Goal: Task Accomplishment & Management: Complete application form

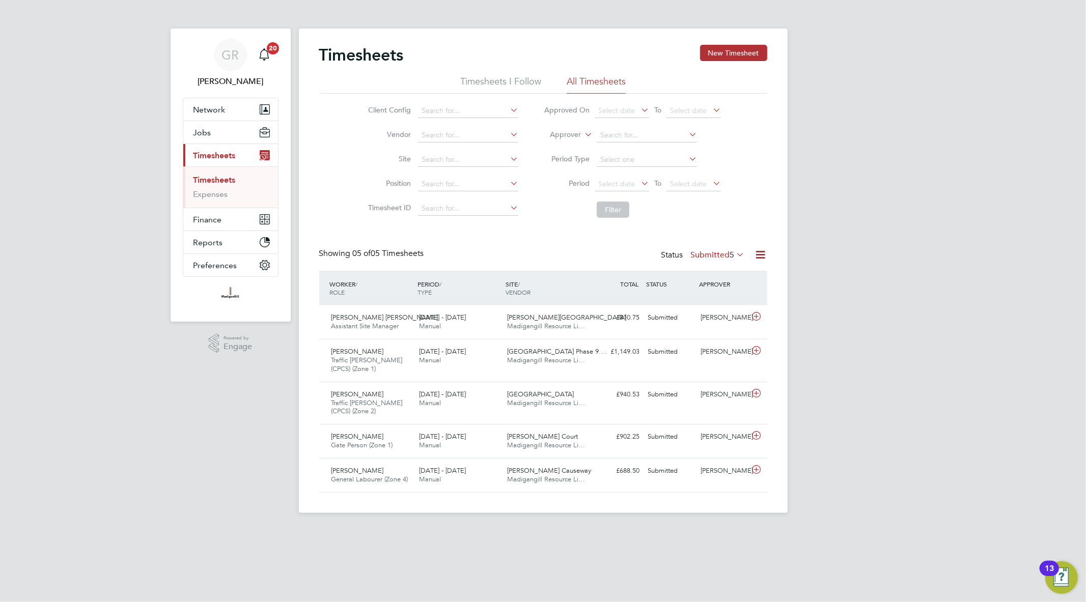
click at [759, 254] on icon at bounding box center [760, 254] width 13 height 13
click at [704, 273] on li "Export Timesheets" at bounding box center [697, 279] width 135 height 14
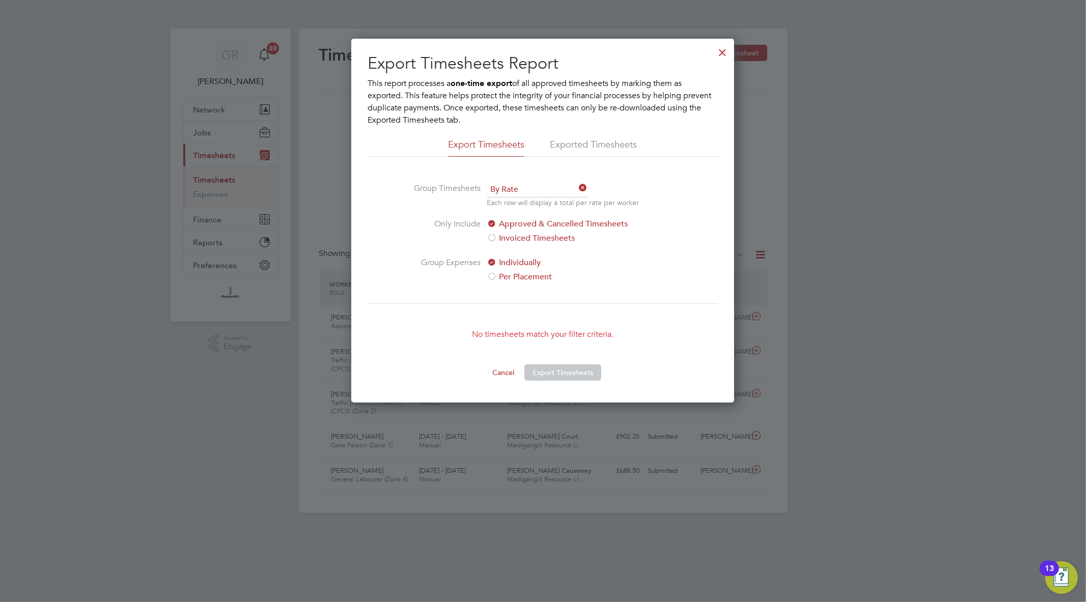
scroll to position [34, 89]
click at [723, 50] on div at bounding box center [722, 50] width 18 height 18
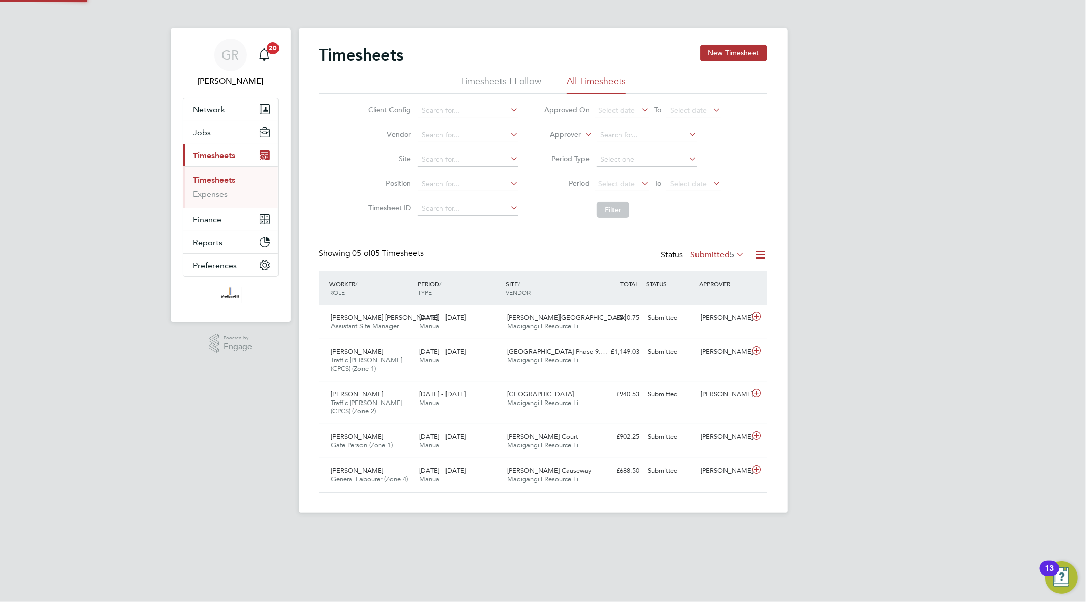
scroll to position [25, 89]
click at [745, 54] on button "New Timesheet" at bounding box center [733, 53] width 67 height 16
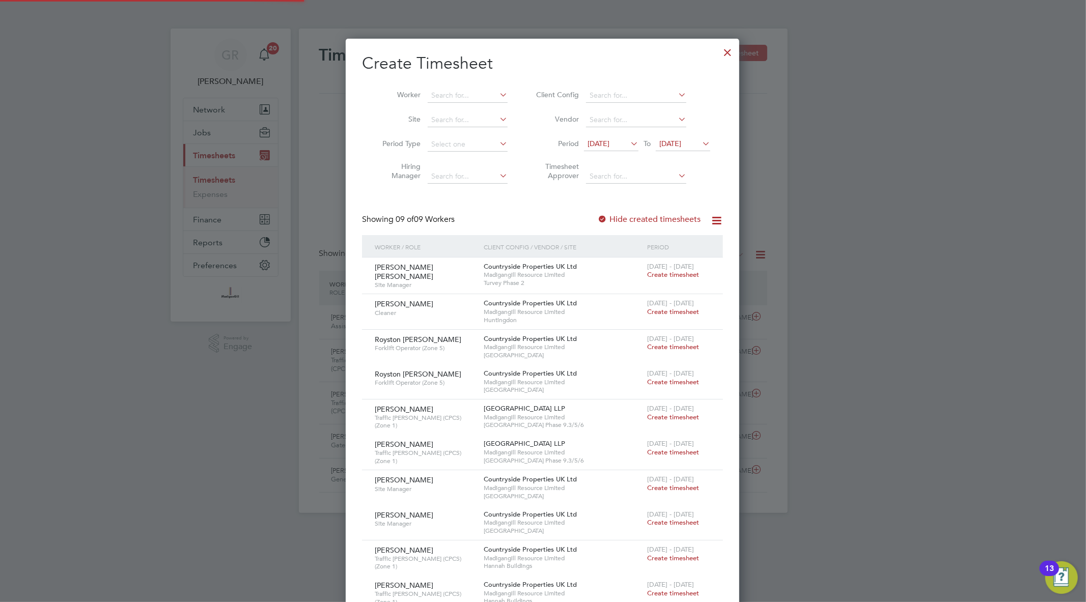
scroll to position [729, 394]
click at [468, 94] on input at bounding box center [468, 96] width 80 height 14
click at [475, 105] on li "[PERSON_NAME]" at bounding box center [471, 109] width 89 height 14
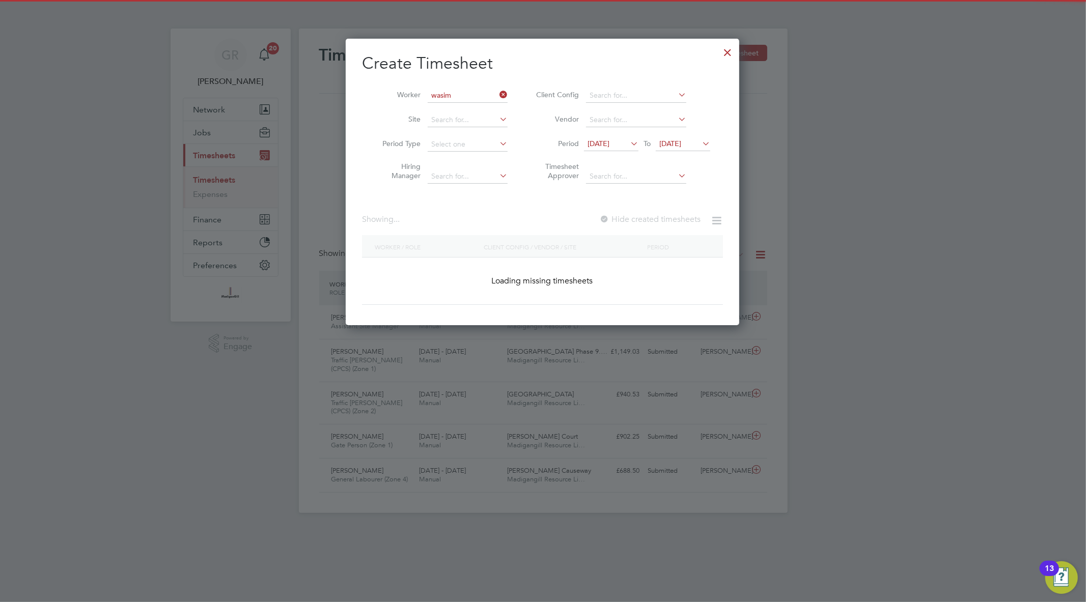
type input "[PERSON_NAME]"
click at [643, 225] on div "Showing 00 Workers Hide created timesheets" at bounding box center [542, 224] width 361 height 21
click at [643, 221] on label "Hide created timesheets" at bounding box center [648, 219] width 103 height 10
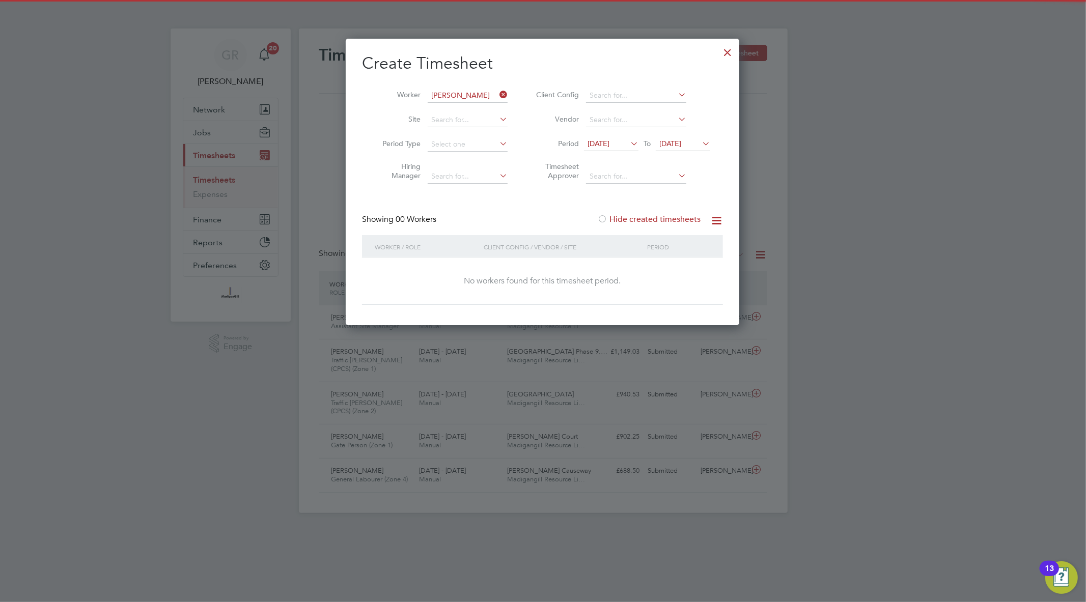
click at [684, 135] on li "Period [DATE] To [DATE]" at bounding box center [621, 144] width 203 height 24
click at [686, 138] on span "[DATE]" at bounding box center [683, 144] width 54 height 14
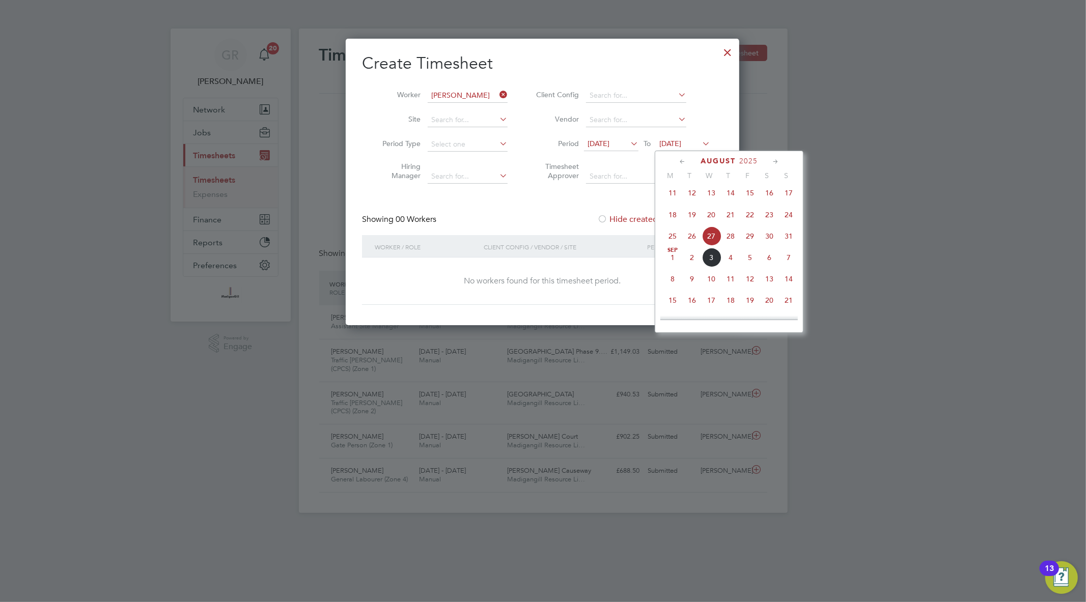
click at [790, 256] on span "7" at bounding box center [788, 257] width 19 height 19
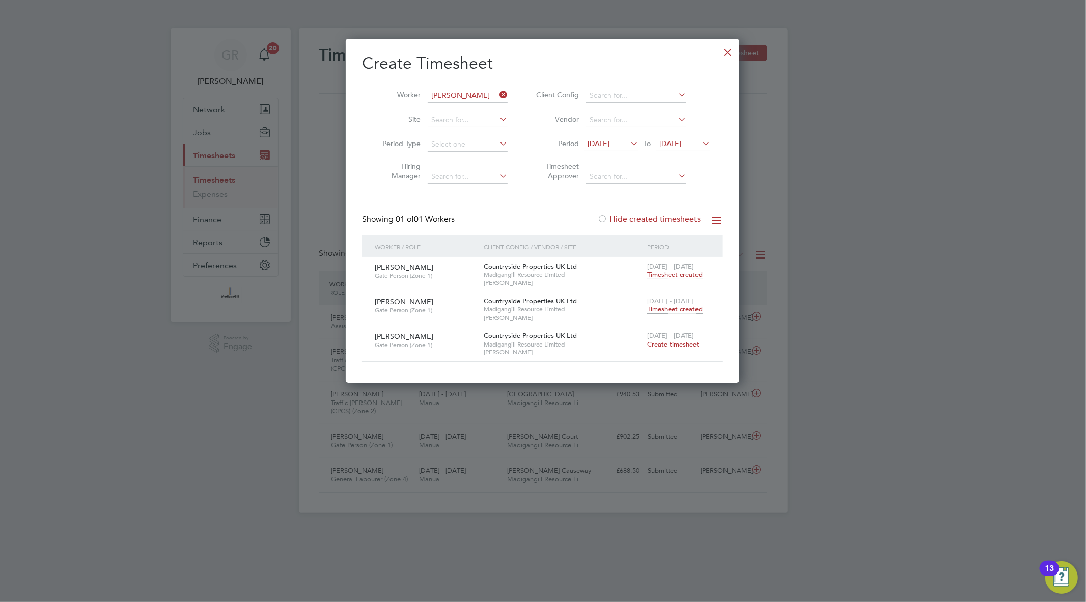
click at [691, 307] on span "Timesheet created" at bounding box center [674, 309] width 55 height 9
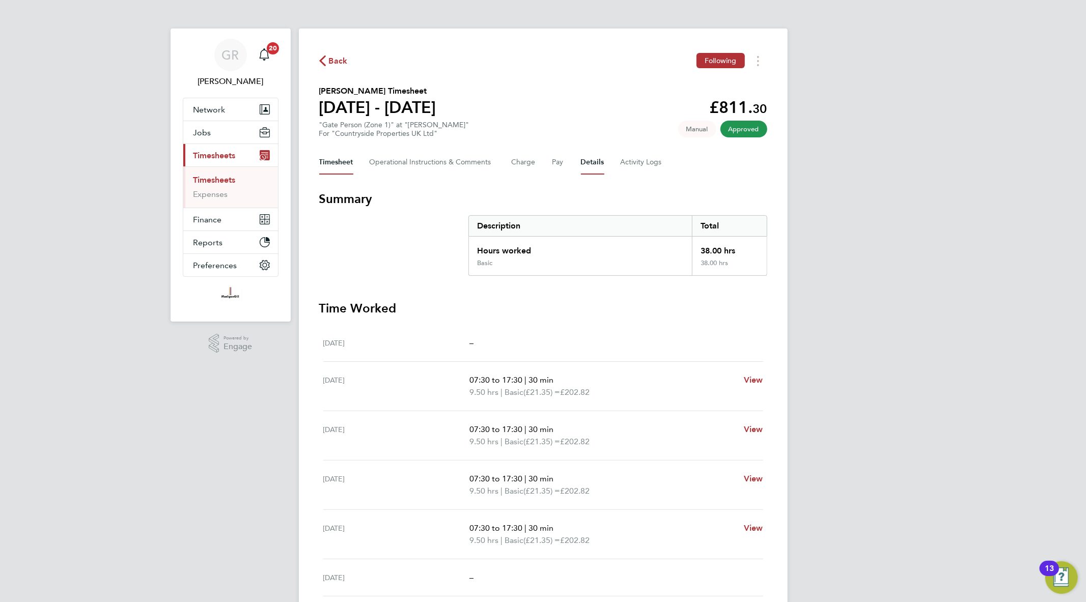
click at [597, 164] on button "Details" at bounding box center [592, 162] width 23 height 24
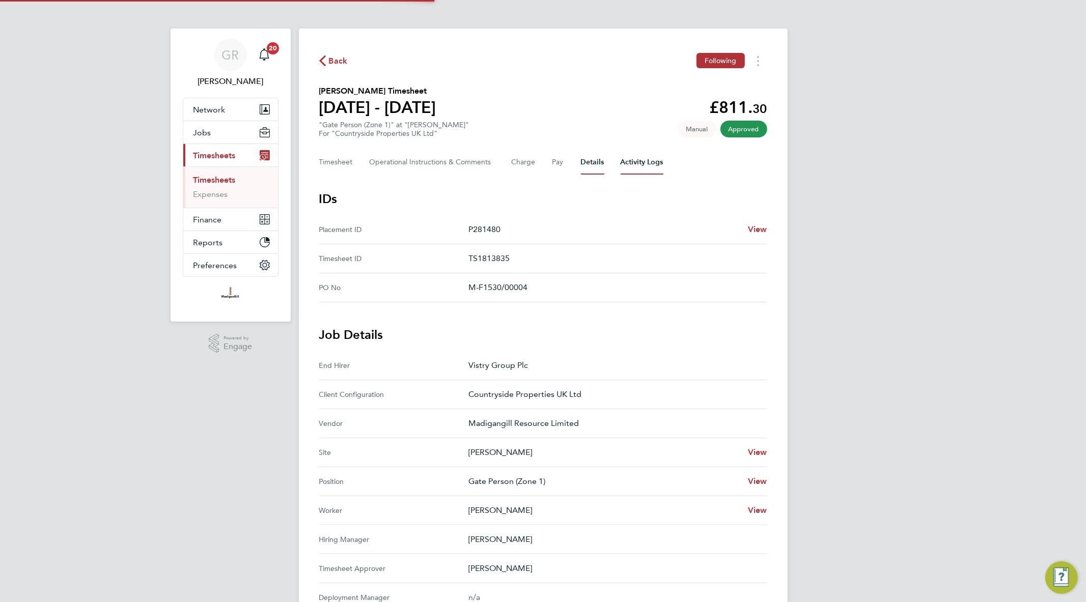
click at [627, 164] on Logs-tab "Activity Logs" at bounding box center [641, 162] width 43 height 24
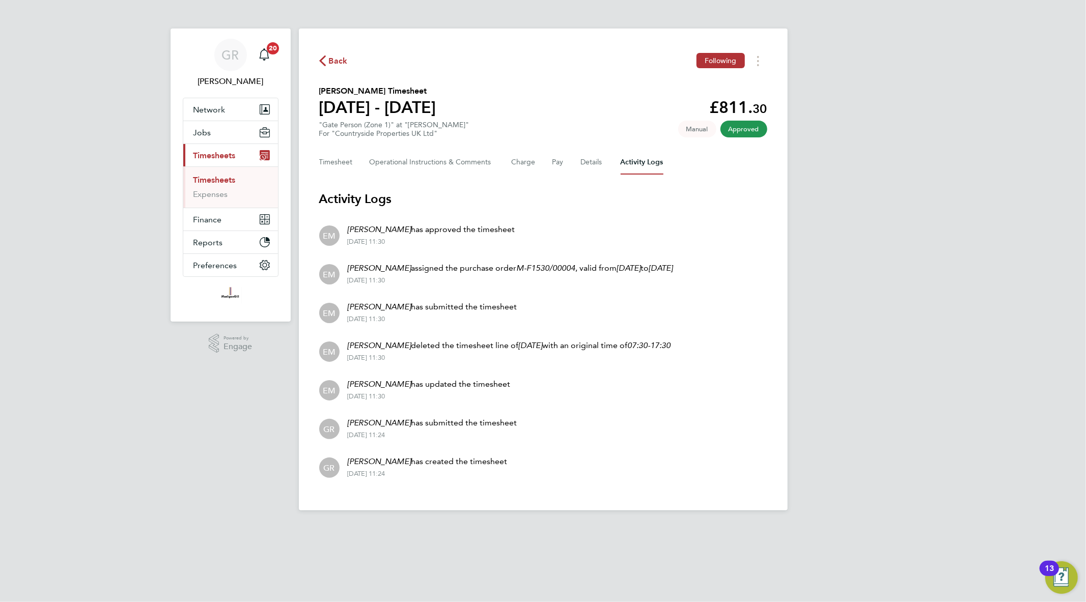
drag, startPoint x: 716, startPoint y: 267, endPoint x: 507, endPoint y: 272, distance: 209.2
click at [507, 272] on li "EM [PERSON_NAME] assigned the purchase order M-F1530/00004 , valid from [DATE] …" at bounding box center [543, 273] width 448 height 39
click at [507, 272] on p "[PERSON_NAME] assigned the purchase order M-F1530/00004 , valid from [DATE] to …" at bounding box center [510, 268] width 325 height 12
click at [232, 176] on link "Timesheets" at bounding box center [214, 180] width 42 height 10
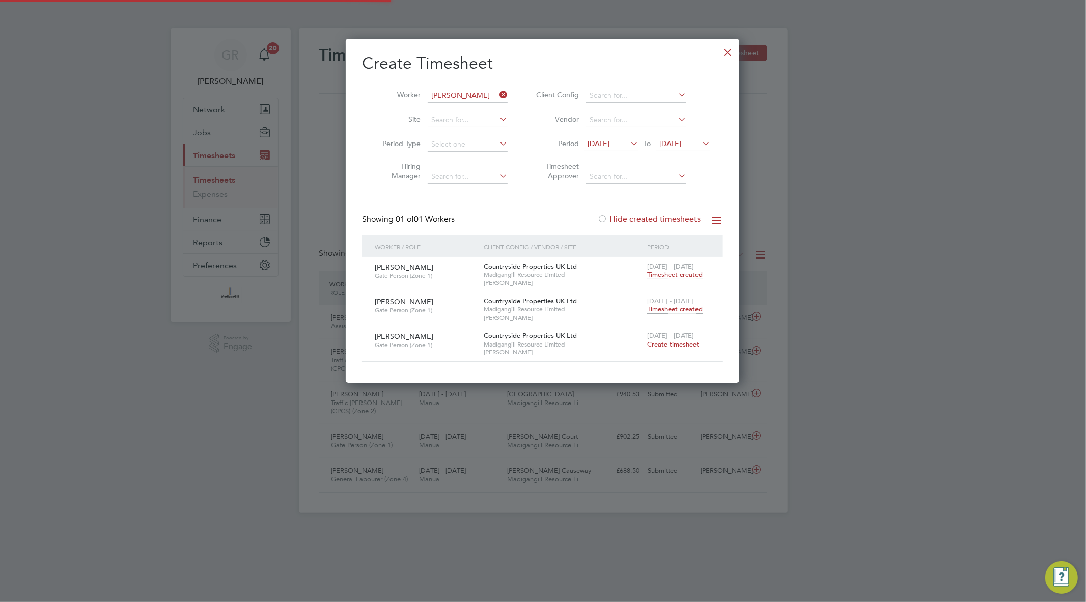
scroll to position [25, 89]
click at [497, 93] on icon at bounding box center [497, 95] width 0 height 14
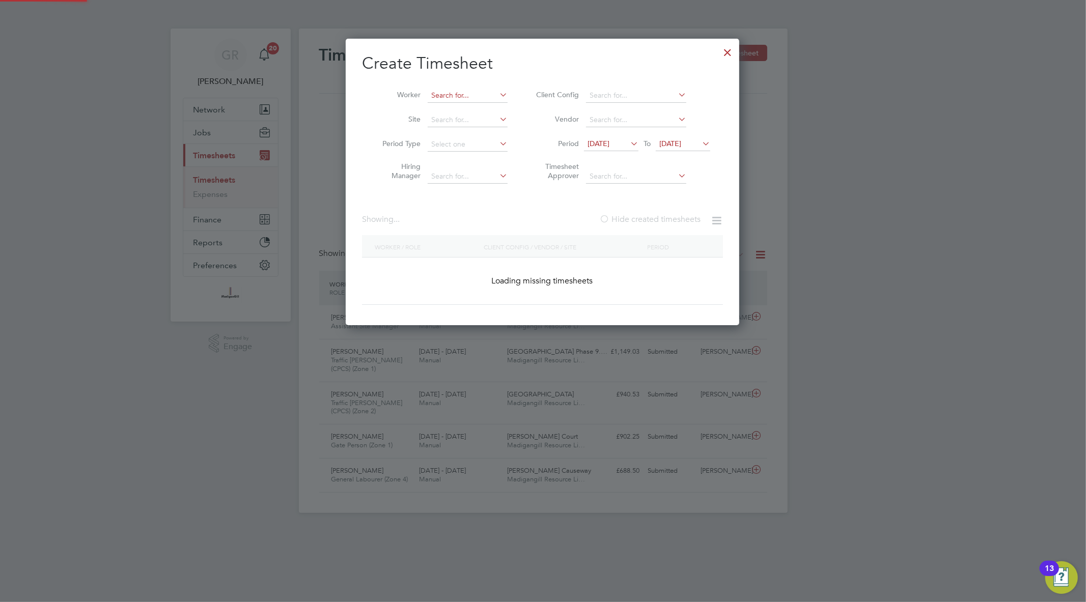
click at [486, 94] on input at bounding box center [468, 96] width 80 height 14
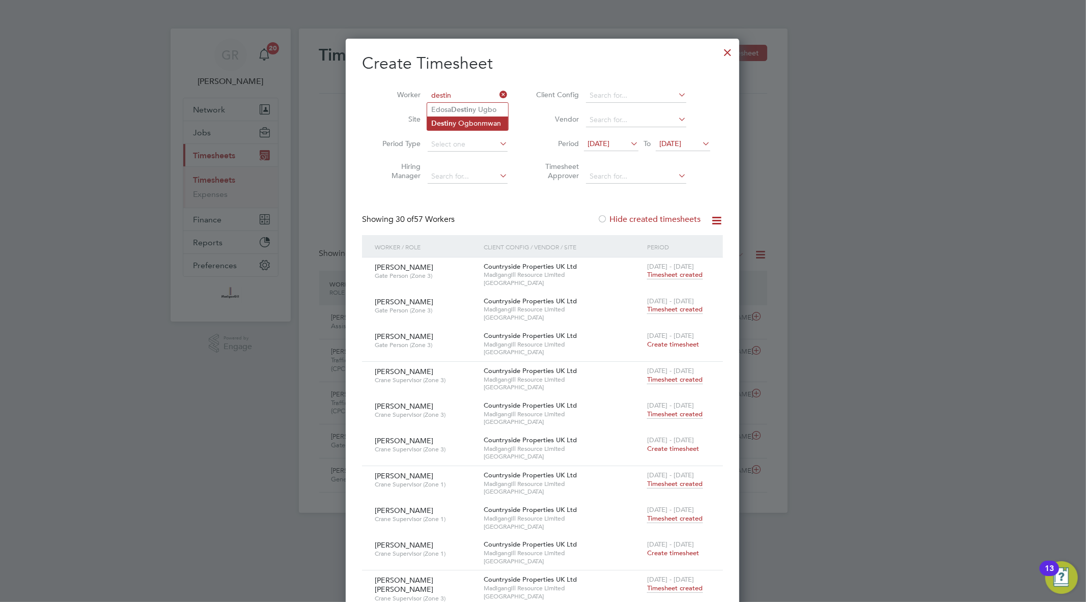
click at [486, 124] on li "Destin y Ogbonmwan" at bounding box center [467, 124] width 81 height 14
type input "Destiny Ogbonmwan"
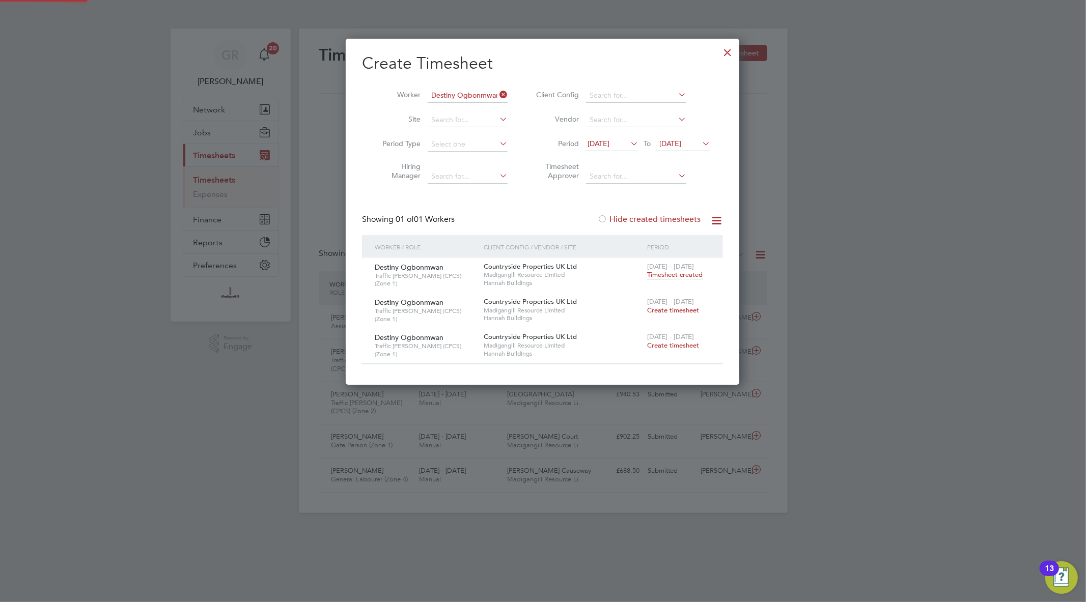
scroll to position [344, 394]
click at [691, 309] on span "Create timesheet" at bounding box center [673, 310] width 52 height 9
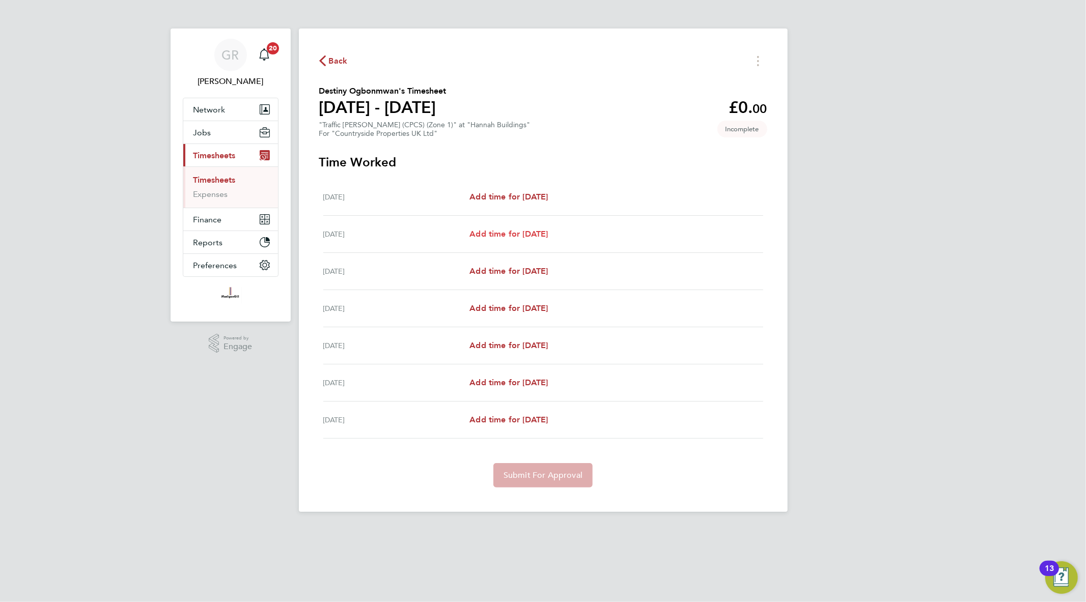
click at [499, 229] on span "Add time for [DATE]" at bounding box center [508, 234] width 78 height 10
select select "30"
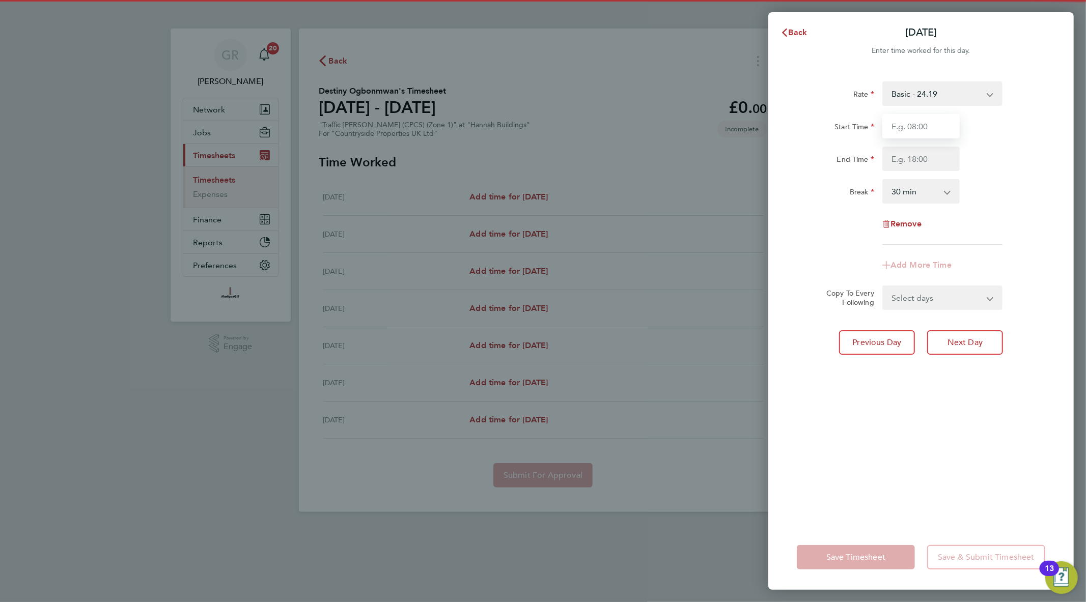
click at [904, 123] on input "Start Time" at bounding box center [920, 126] width 77 height 24
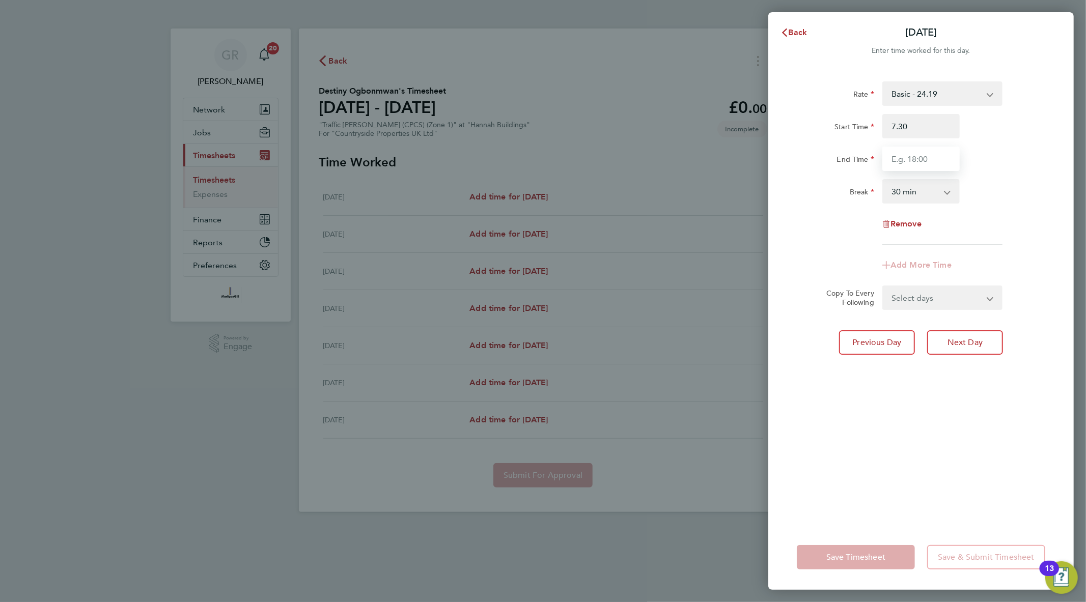
type input "07:30"
type input "17:30"
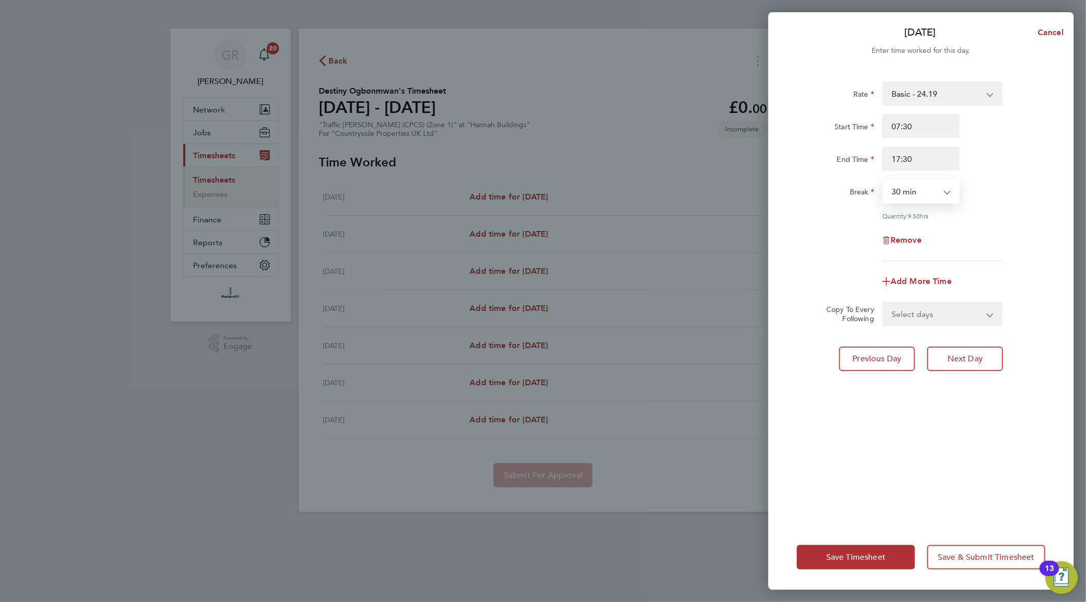
click at [926, 194] on select "0 min 15 min 30 min 45 min 60 min 75 min 90 min" at bounding box center [914, 191] width 63 height 22
click at [934, 318] on select "Select days Day Weekday (Mon-Fri) Weekend (Sat-Sun) [DATE] [DATE] [DATE] [DATE]…" at bounding box center [936, 314] width 107 height 22
select select "WEEKDAY"
click at [883, 303] on select "Select days Day Weekday (Mon-Fri) Weekend (Sat-Sun) [DATE] [DATE] [DATE] [DATE]…" at bounding box center [936, 314] width 107 height 22
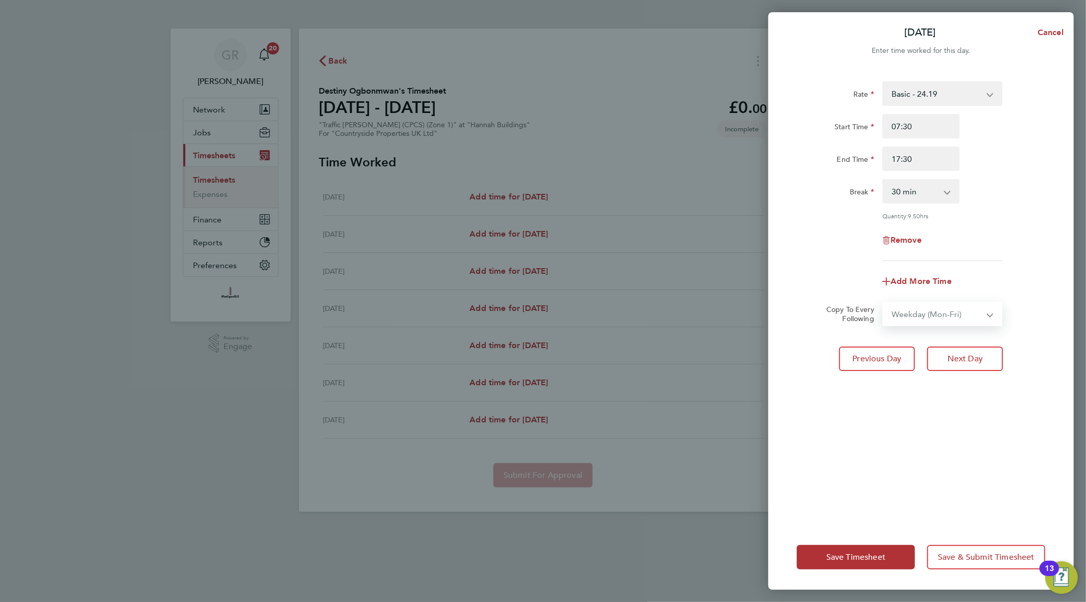
select select "[DATE]"
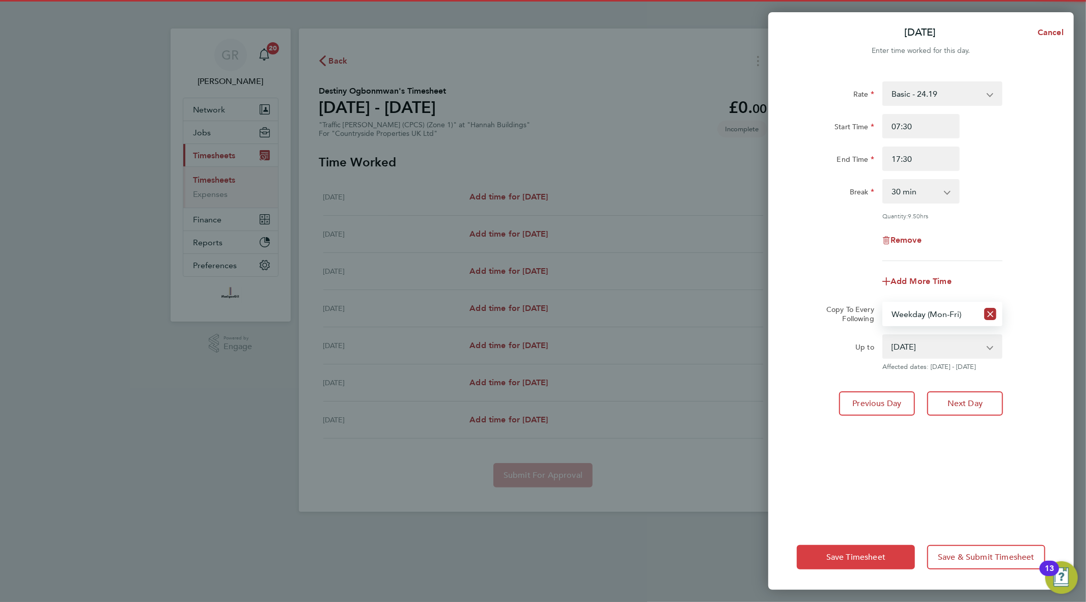
click at [833, 564] on button "Save Timesheet" at bounding box center [856, 557] width 118 height 24
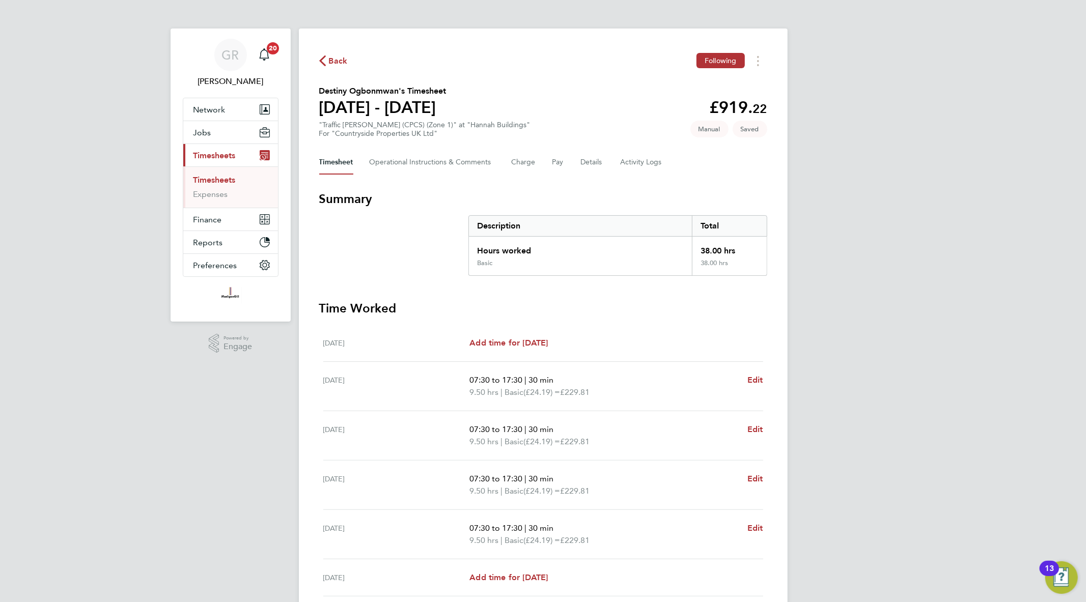
drag, startPoint x: 733, startPoint y: 261, endPoint x: 313, endPoint y: 191, distance: 426.2
click at [313, 191] on div "Back Following Destiny Ogbonmwan's Timesheet [DATE] - [DATE] £919. 22 "Traffic …" at bounding box center [543, 368] width 489 height 678
drag, startPoint x: 318, startPoint y: 197, endPoint x: 746, endPoint y: 267, distance: 433.2
click at [746, 267] on div "Back Following Destiny Ogbonmwan's Timesheet [DATE] - [DATE] £919. 22 "Traffic …" at bounding box center [543, 368] width 489 height 678
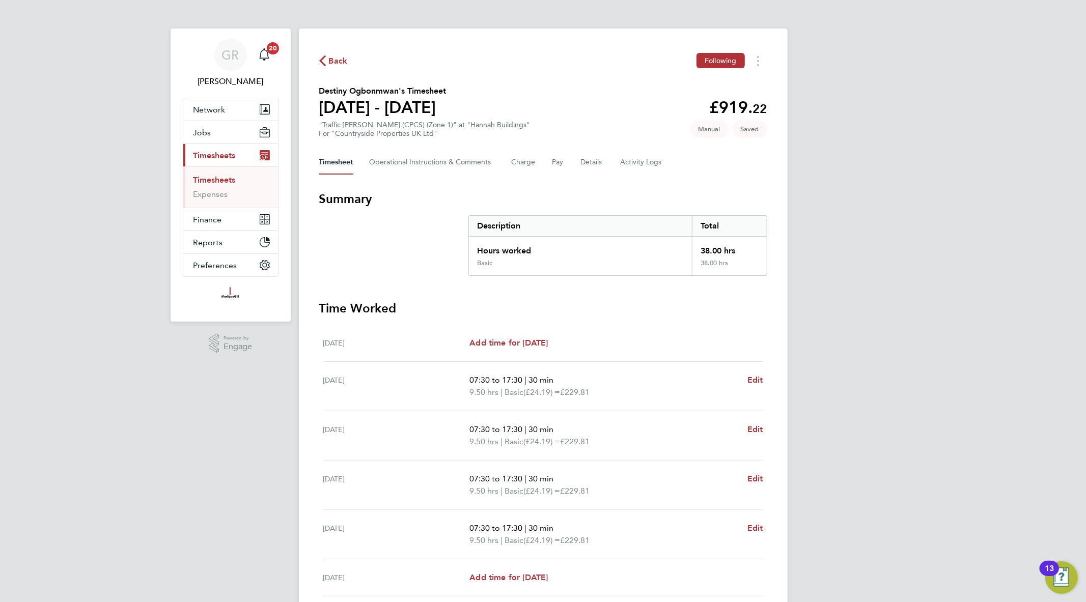
click at [746, 267] on div "38.00 hrs" at bounding box center [729, 267] width 74 height 16
drag, startPoint x: 742, startPoint y: 261, endPoint x: 721, endPoint y: 260, distance: 20.4
click at [721, 260] on div "38.00 hrs" at bounding box center [729, 267] width 74 height 16
drag, startPoint x: 736, startPoint y: 258, endPoint x: 320, endPoint y: 197, distance: 420.6
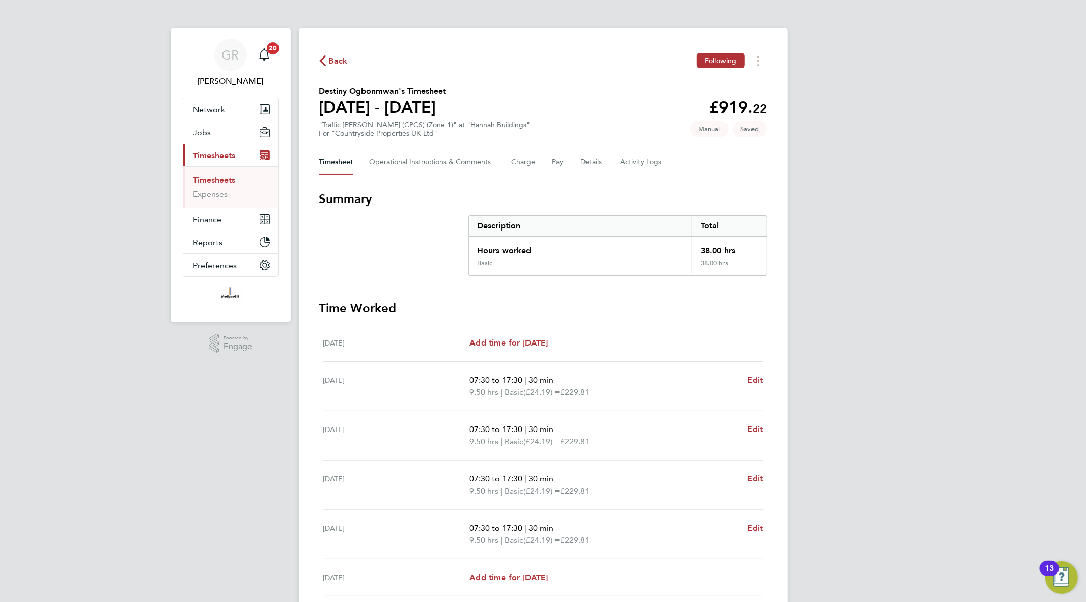
click at [320, 197] on section "Summary Description Total Hours worked 38.00 hrs Basic 38.00 hrs" at bounding box center [543, 233] width 448 height 85
click at [320, 197] on h3 "Summary" at bounding box center [543, 199] width 448 height 16
drag, startPoint x: 319, startPoint y: 196, endPoint x: 751, endPoint y: 262, distance: 437.1
click at [751, 262] on section "Summary Description Total Hours worked 38.00 hrs Basic 38.00 hrs" at bounding box center [543, 233] width 448 height 85
click at [751, 262] on div "38.00 hrs" at bounding box center [729, 267] width 74 height 16
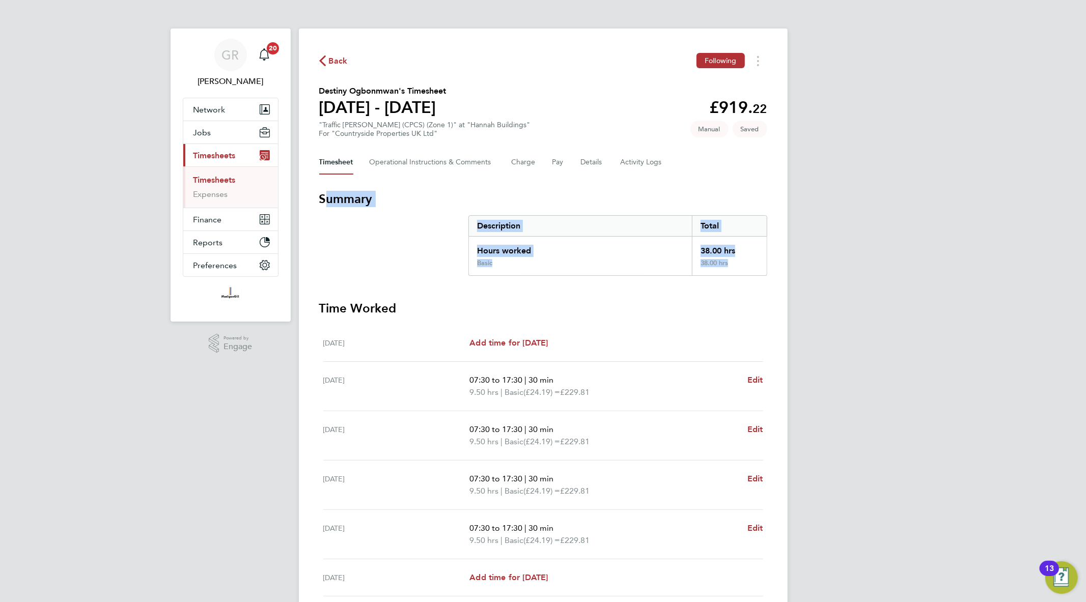
drag, startPoint x: 751, startPoint y: 262, endPoint x: 316, endPoint y: 202, distance: 439.8
click at [316, 202] on div "Back Following Destiny Ogbonmwan's Timesheet [DATE] - [DATE] £919. 22 "Traffic …" at bounding box center [543, 368] width 489 height 678
drag, startPoint x: 320, startPoint y: 196, endPoint x: 730, endPoint y: 262, distance: 416.0
click at [730, 262] on section "Summary Description Total Hours worked 38.00 hrs Basic 38.00 hrs" at bounding box center [543, 233] width 448 height 85
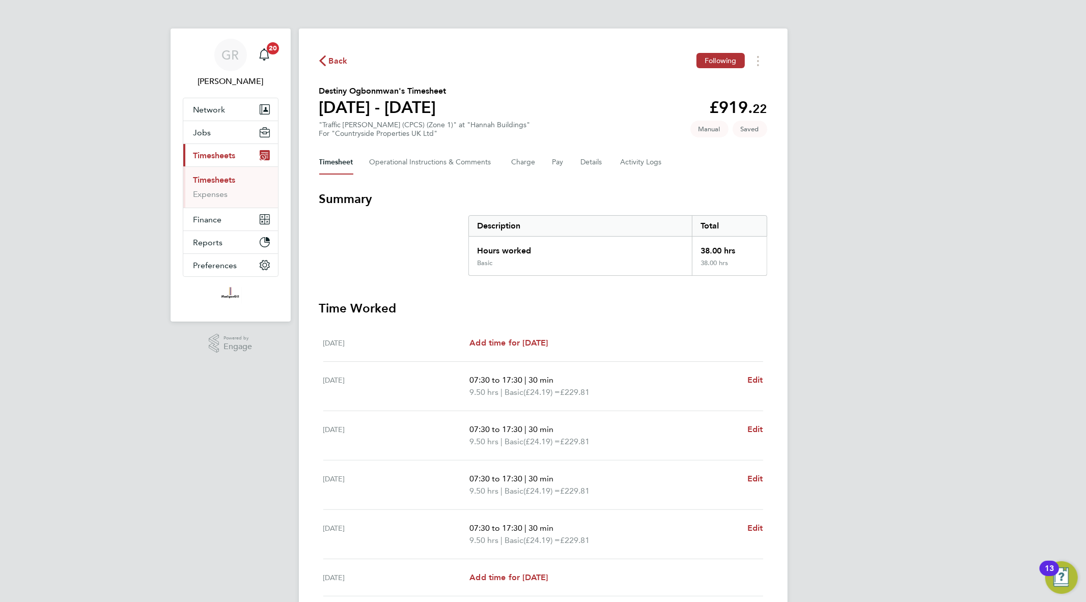
click at [730, 262] on div "38.00 hrs" at bounding box center [729, 267] width 74 height 16
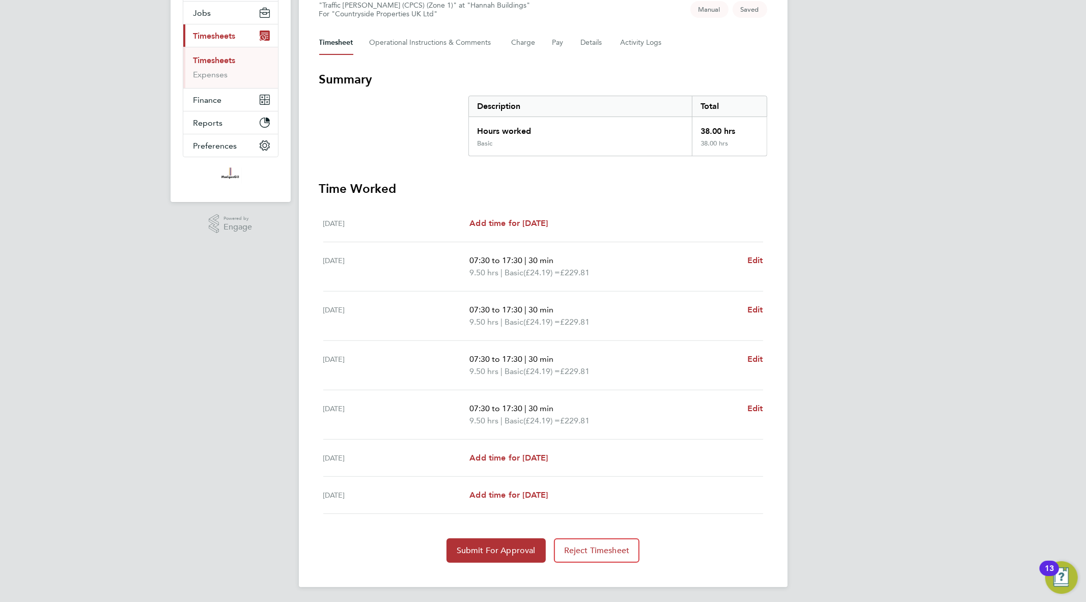
drag, startPoint x: 779, startPoint y: 411, endPoint x: 313, endPoint y: 261, distance: 489.8
click at [313, 261] on div "Back Following Destiny Ogbonmwan's Timesheet [DATE] - [DATE] £919. 22 "Traffic …" at bounding box center [543, 248] width 489 height 678
drag, startPoint x: 313, startPoint y: 258, endPoint x: 786, endPoint y: 401, distance: 494.5
click at [786, 401] on div "Back Following Destiny Ogbonmwan's Timesheet [DATE] - [DATE] £919. 22 "Traffic …" at bounding box center [543, 248] width 489 height 678
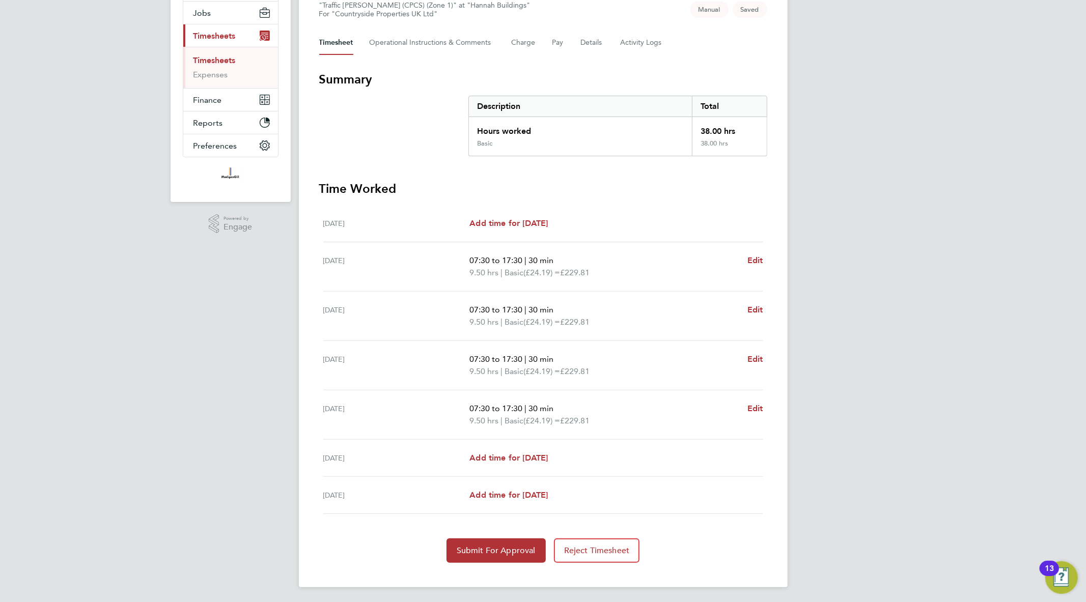
click at [786, 401] on div "Back Following Destiny Ogbonmwan's Timesheet [DATE] - [DATE] £919. 22 "Traffic …" at bounding box center [543, 248] width 489 height 678
drag, startPoint x: 609, startPoint y: 420, endPoint x: 318, endPoint y: 260, distance: 331.9
click at [318, 260] on div "Back Following Destiny Ogbonmwan's Timesheet [DATE] - [DATE] £919. 22 "Traffic …" at bounding box center [543, 248] width 489 height 678
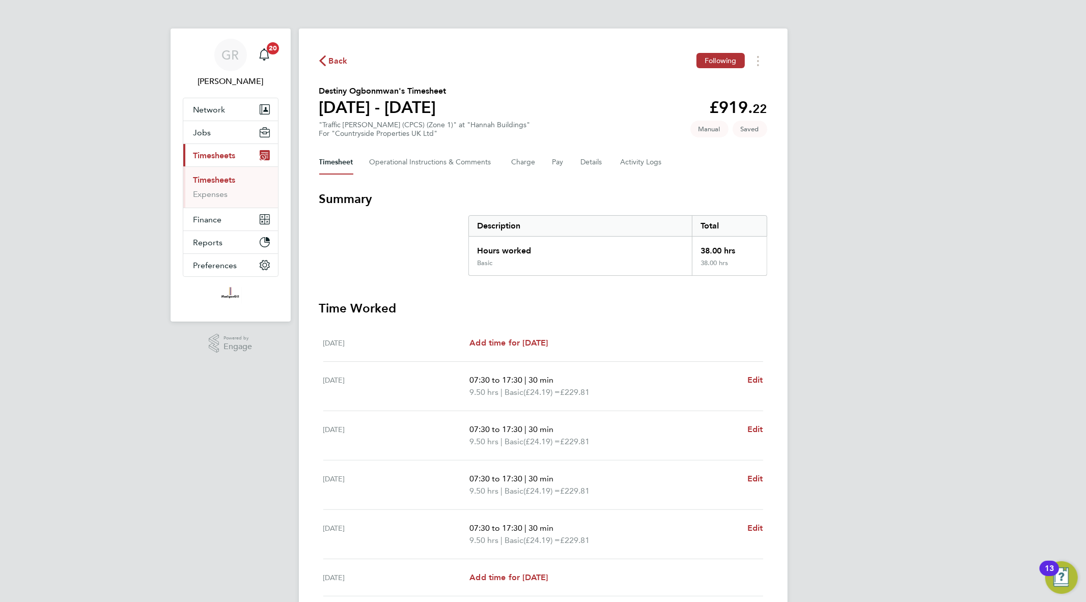
scroll to position [120, 0]
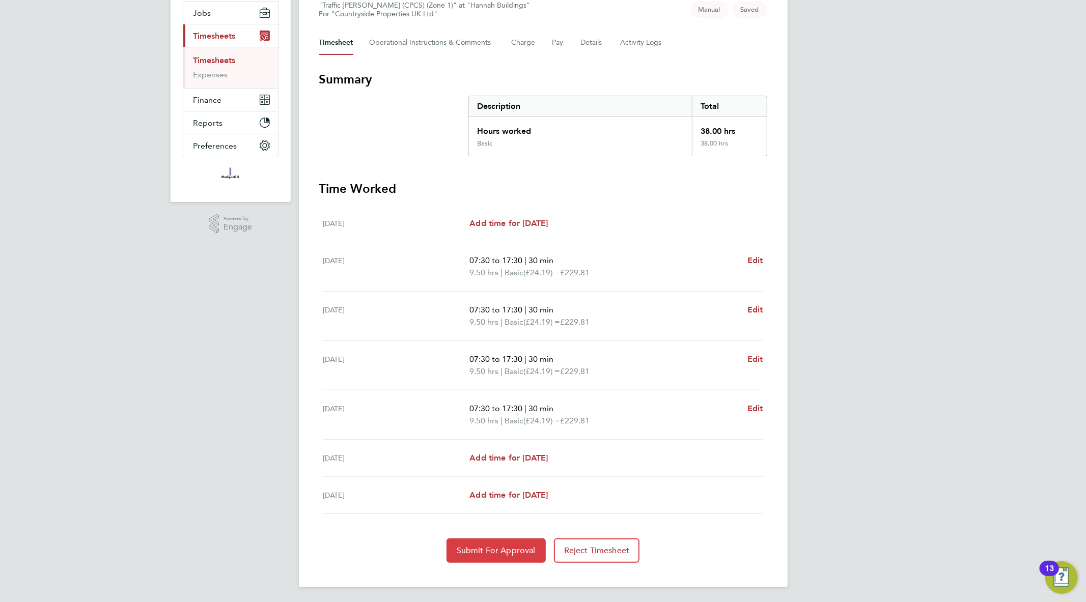
click at [498, 549] on span "Submit For Approval" at bounding box center [496, 551] width 79 height 10
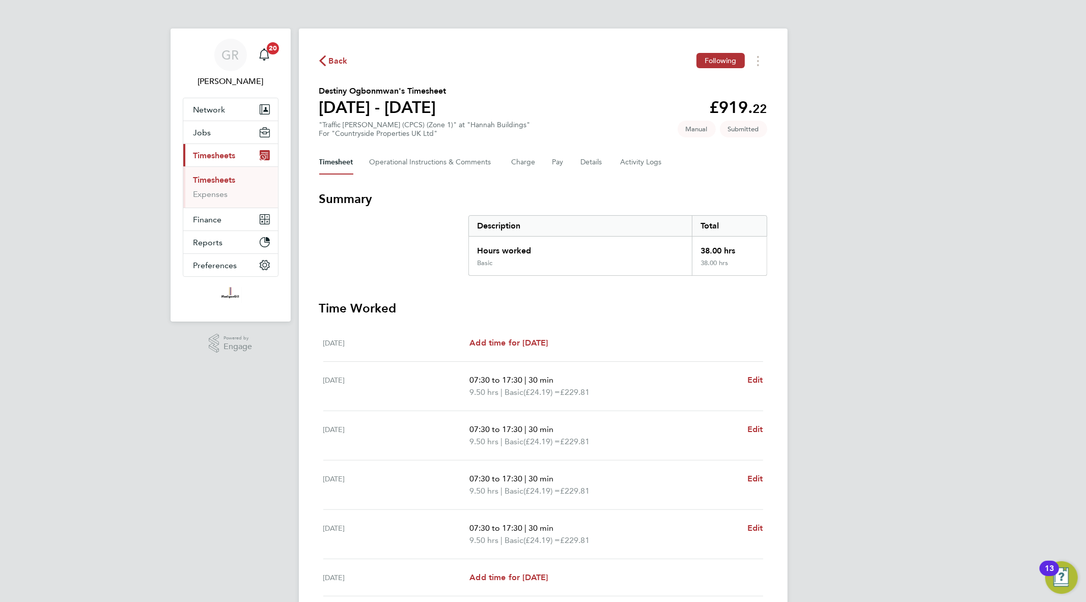
click at [233, 176] on link "Timesheets" at bounding box center [214, 180] width 42 height 10
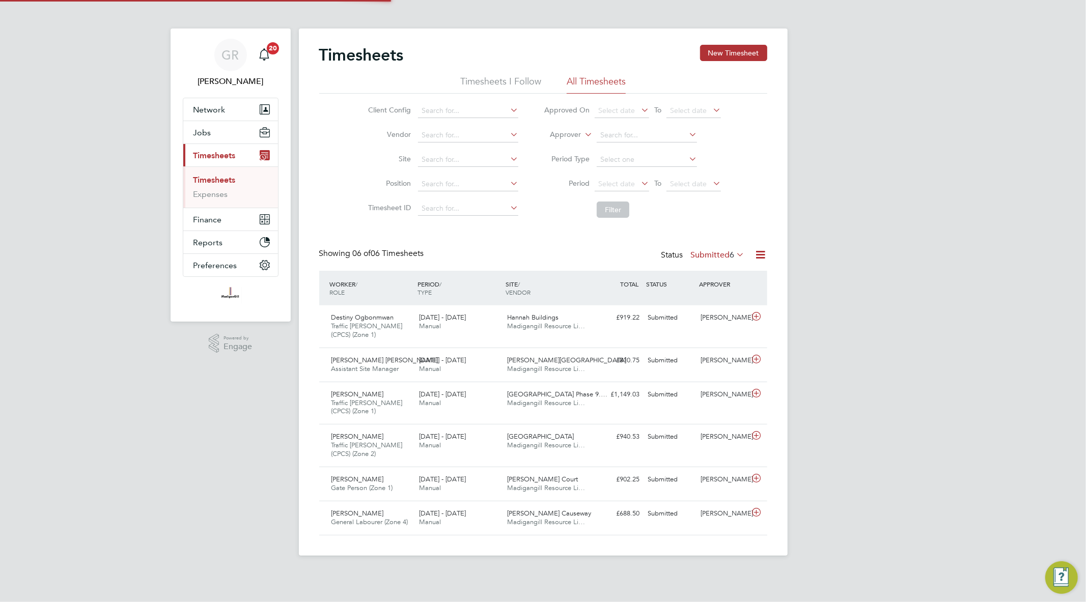
scroll to position [34, 89]
click at [763, 256] on icon at bounding box center [760, 254] width 13 height 13
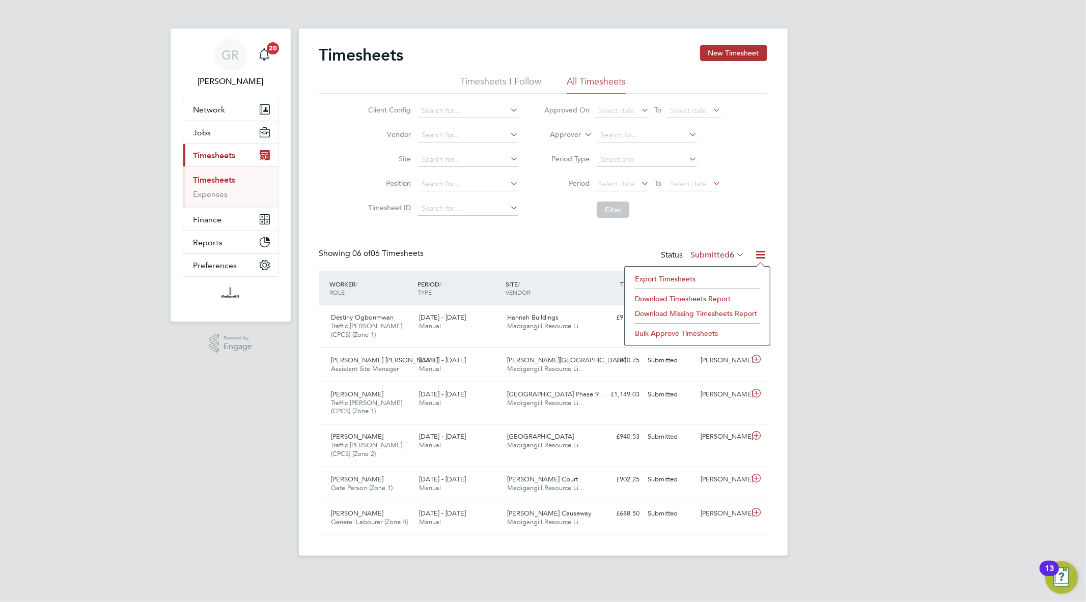
click at [741, 271] on div "Export Timesheets Download Timesheets Report Download Missing Timesheets Report…" at bounding box center [697, 306] width 146 height 80
click at [755, 256] on icon at bounding box center [760, 254] width 13 height 13
click at [723, 282] on li "Export Timesheets" at bounding box center [697, 279] width 135 height 14
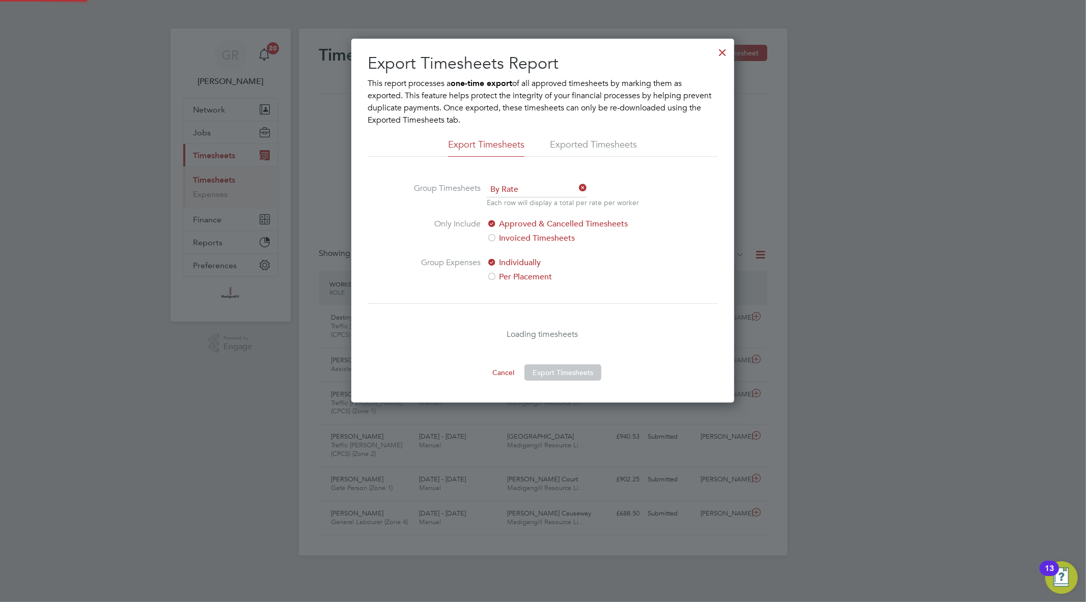
scroll to position [364, 383]
click at [720, 58] on div at bounding box center [722, 50] width 18 height 18
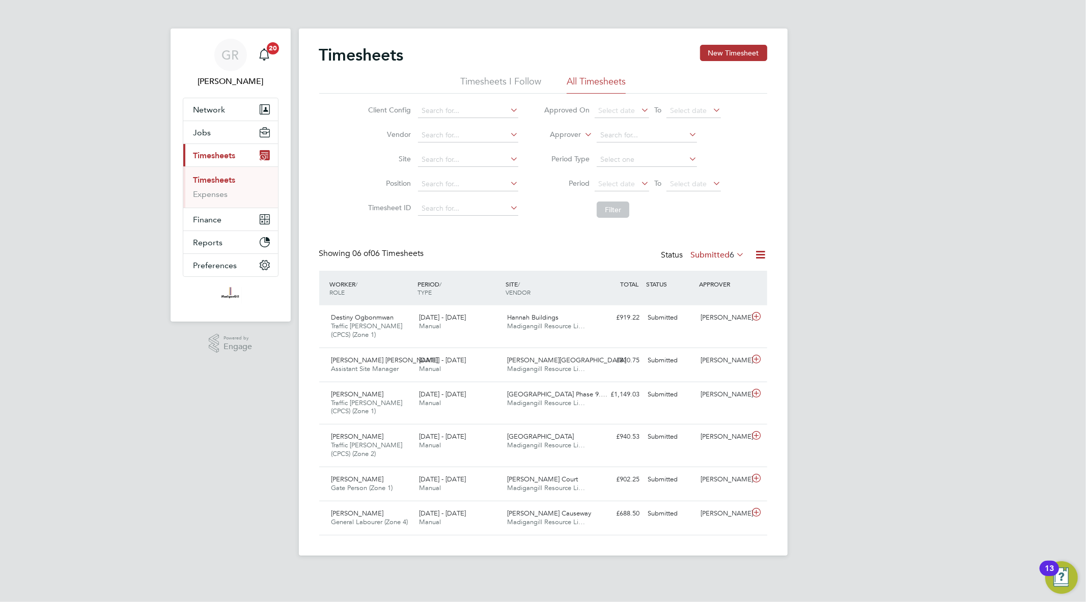
scroll to position [25, 89]
click at [720, 56] on button "New Timesheet" at bounding box center [733, 53] width 67 height 16
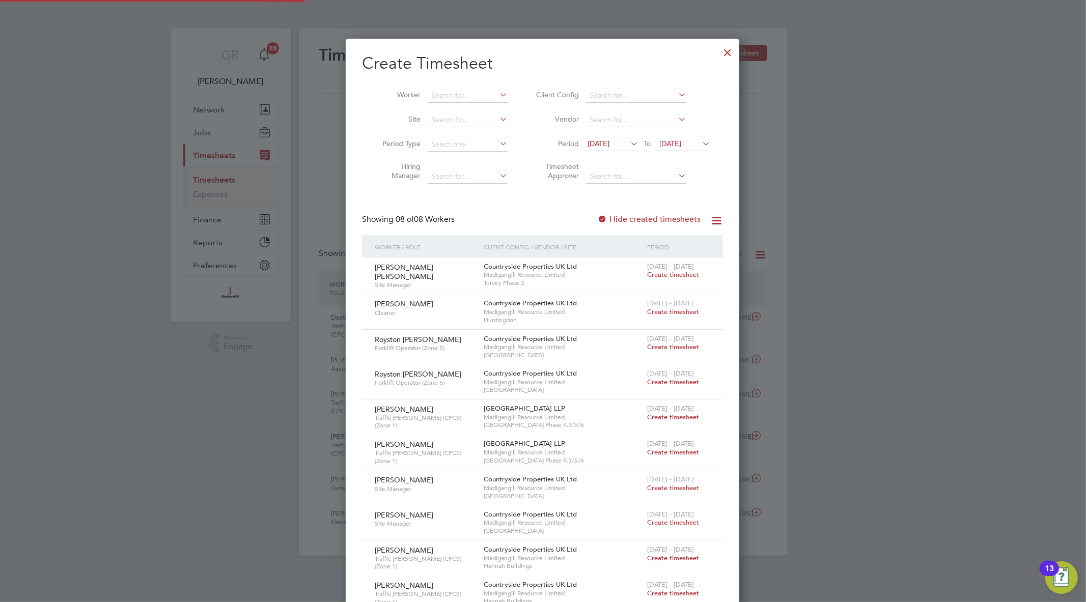
click at [720, 53] on div at bounding box center [727, 50] width 18 height 18
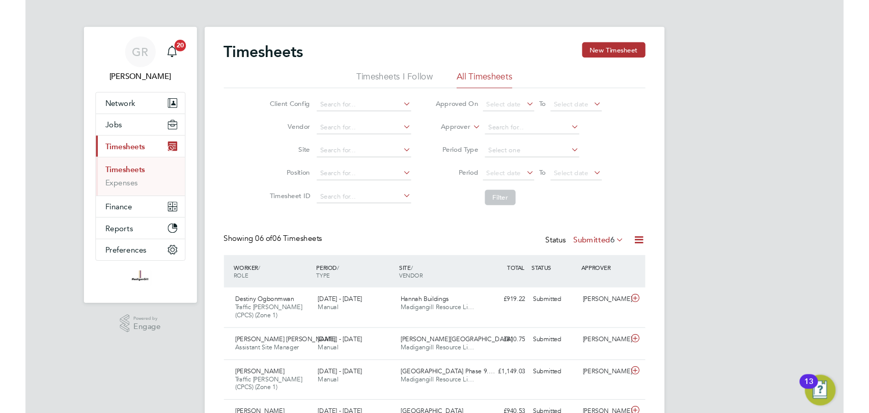
scroll to position [34, 88]
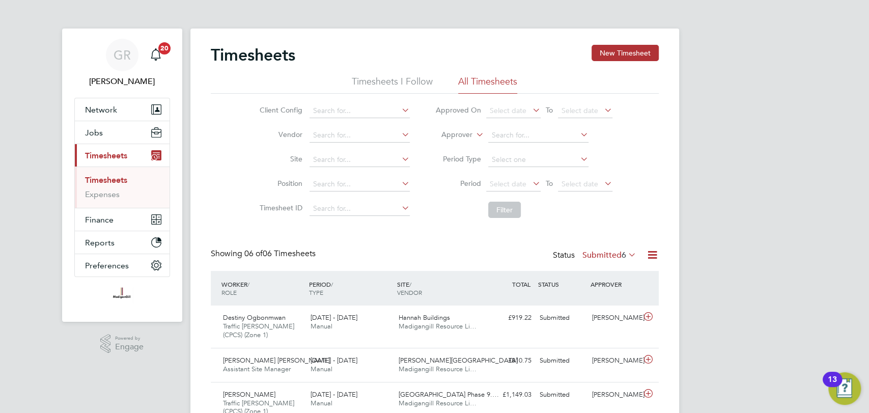
click at [650, 254] on icon at bounding box center [652, 254] width 13 height 13
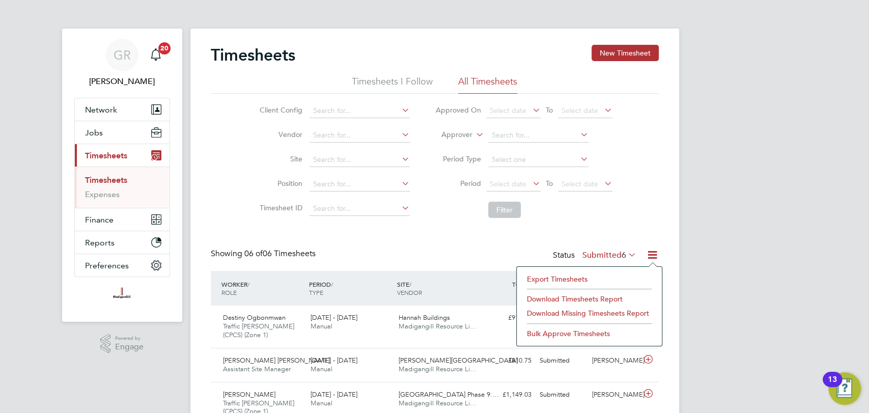
click at [601, 276] on li "Export Timesheets" at bounding box center [589, 279] width 135 height 14
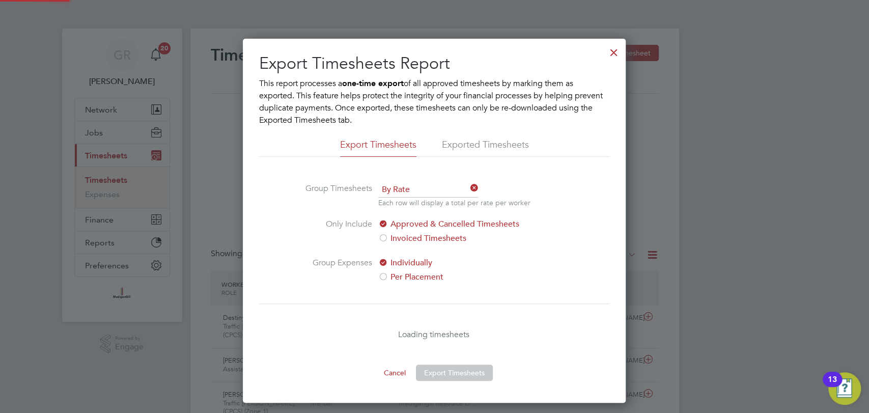
scroll to position [364, 383]
click at [611, 53] on div at bounding box center [614, 50] width 18 height 18
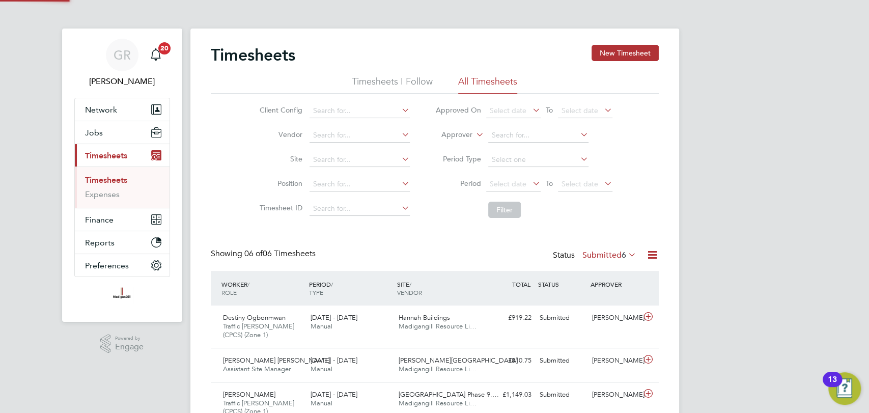
scroll to position [34, 88]
